Goal: Find specific page/section: Find specific page/section

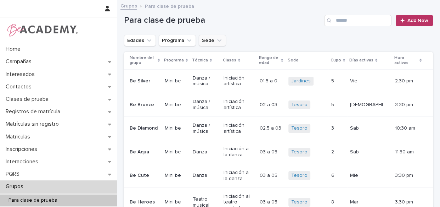
click at [219, 42] on icon "Sede" at bounding box center [219, 40] width 7 height 7
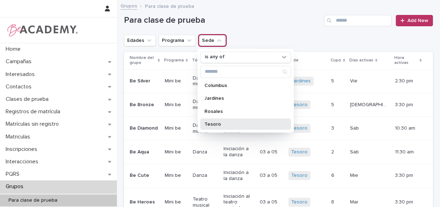
click at [213, 123] on p "Tesoro" at bounding box center [241, 123] width 75 height 5
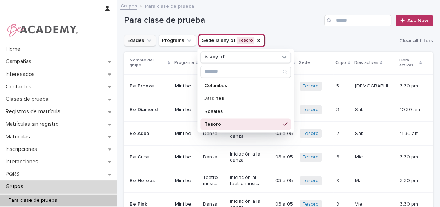
click at [144, 42] on button "Edades" at bounding box center [140, 40] width 32 height 11
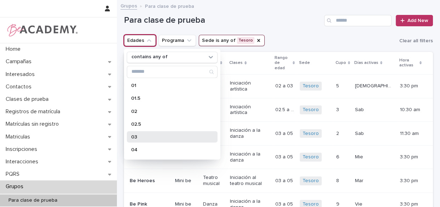
click at [159, 141] on div "03" at bounding box center [172, 136] width 91 height 11
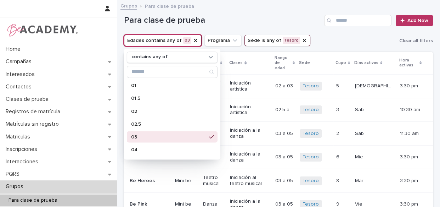
click at [232, 23] on h1 "Para clase de prueba" at bounding box center [222, 20] width 197 height 10
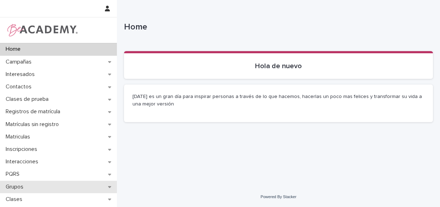
click at [14, 186] on p "Grupos" at bounding box center [16, 186] width 26 height 7
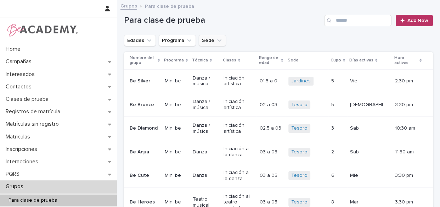
click at [216, 42] on icon "Sede" at bounding box center [219, 40] width 7 height 7
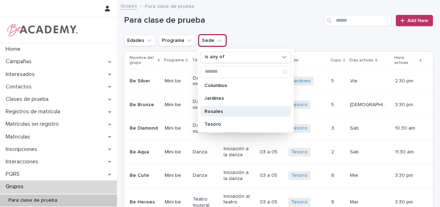
click at [215, 111] on p "Rosales" at bounding box center [241, 110] width 75 height 5
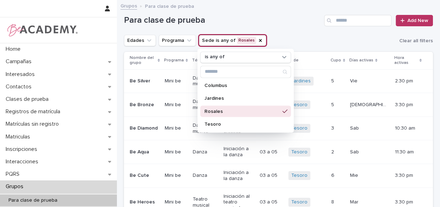
click at [284, 31] on div "Para clase de prueba Add New" at bounding box center [278, 18] width 309 height 34
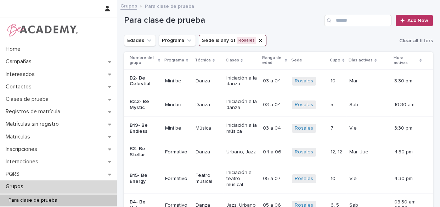
scroll to position [354, 0]
